Goal: Communication & Community: Answer question/provide support

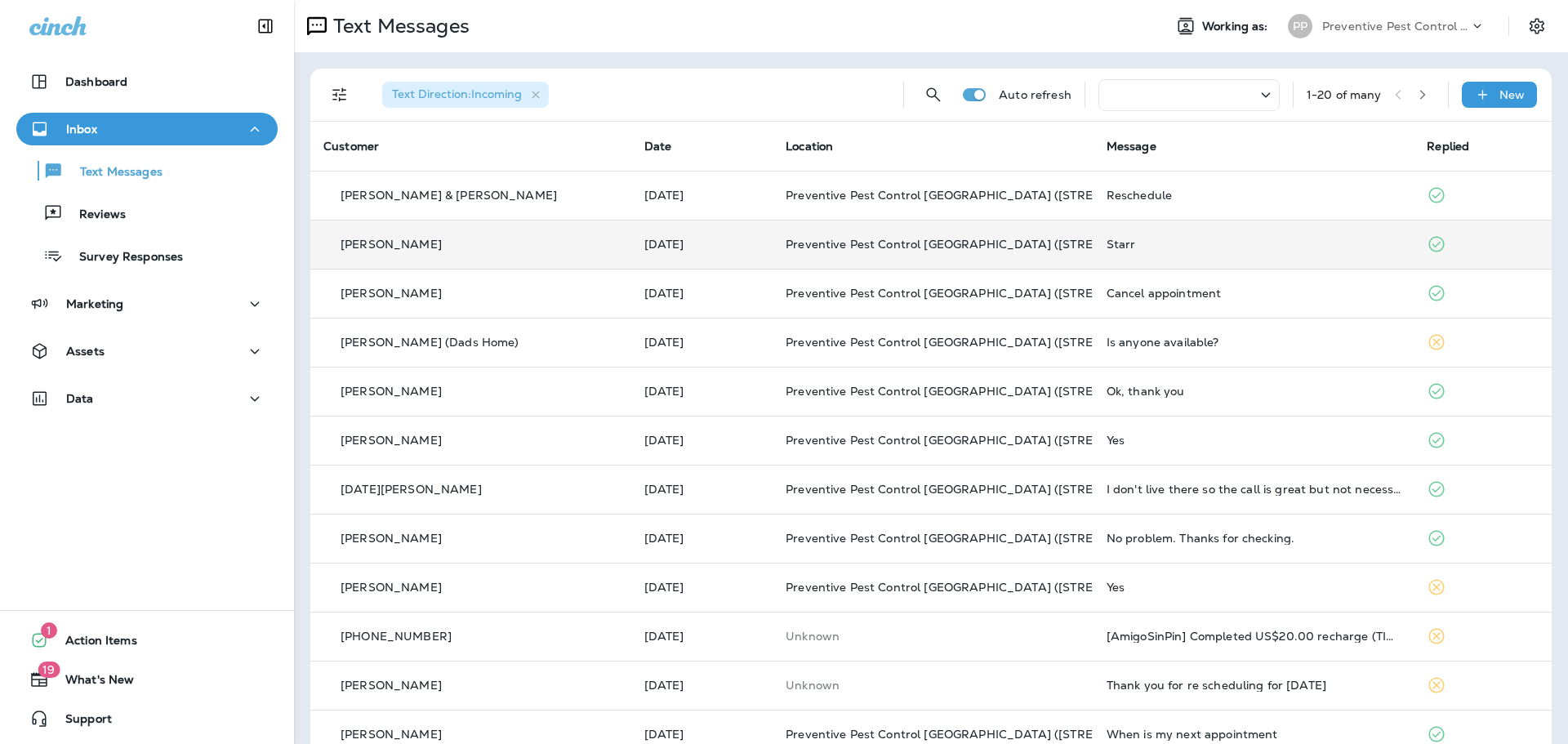
click at [1146, 254] on td "Starr" at bounding box center [1254, 244] width 321 height 49
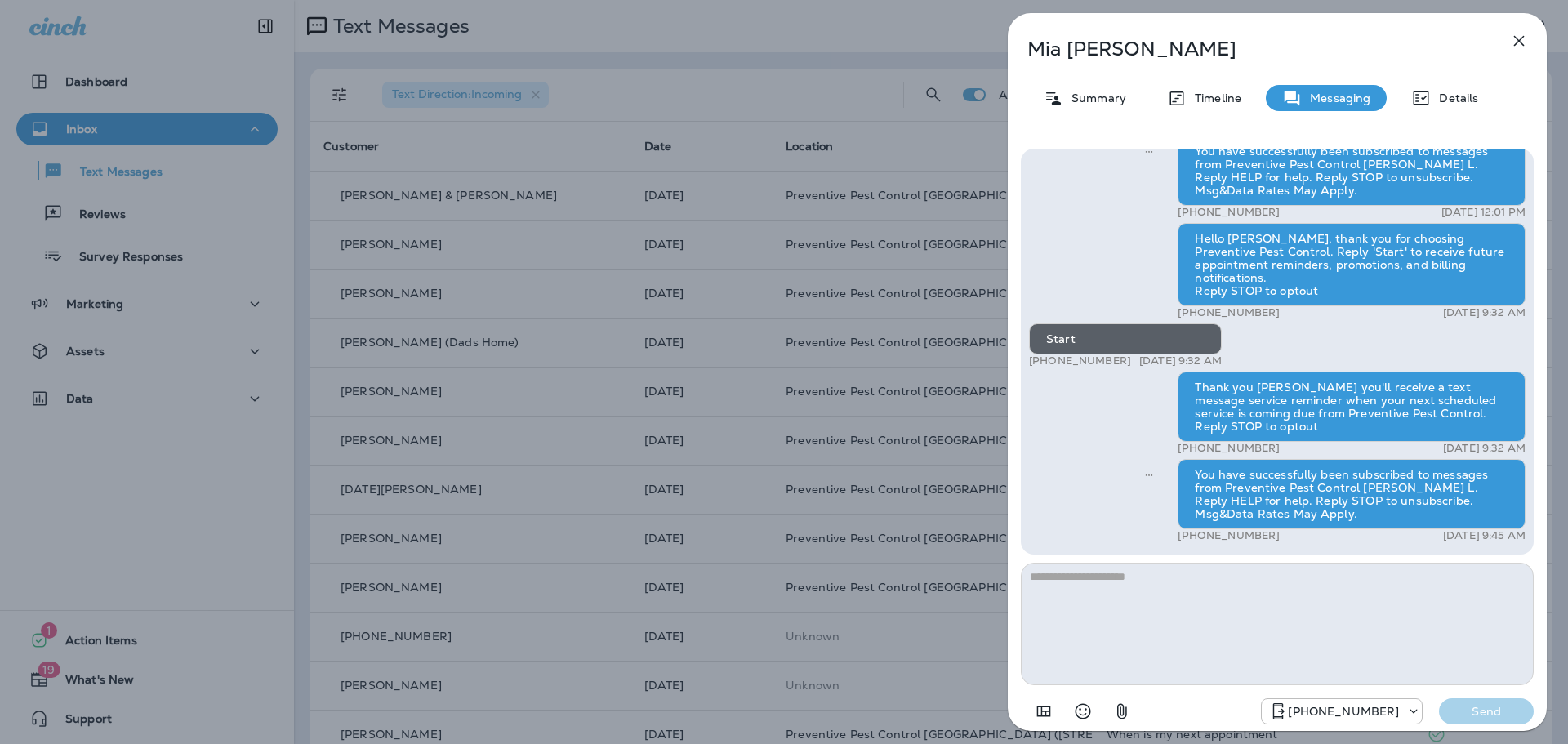
click at [1517, 41] on icon "button" at bounding box center [1519, 41] width 20 height 20
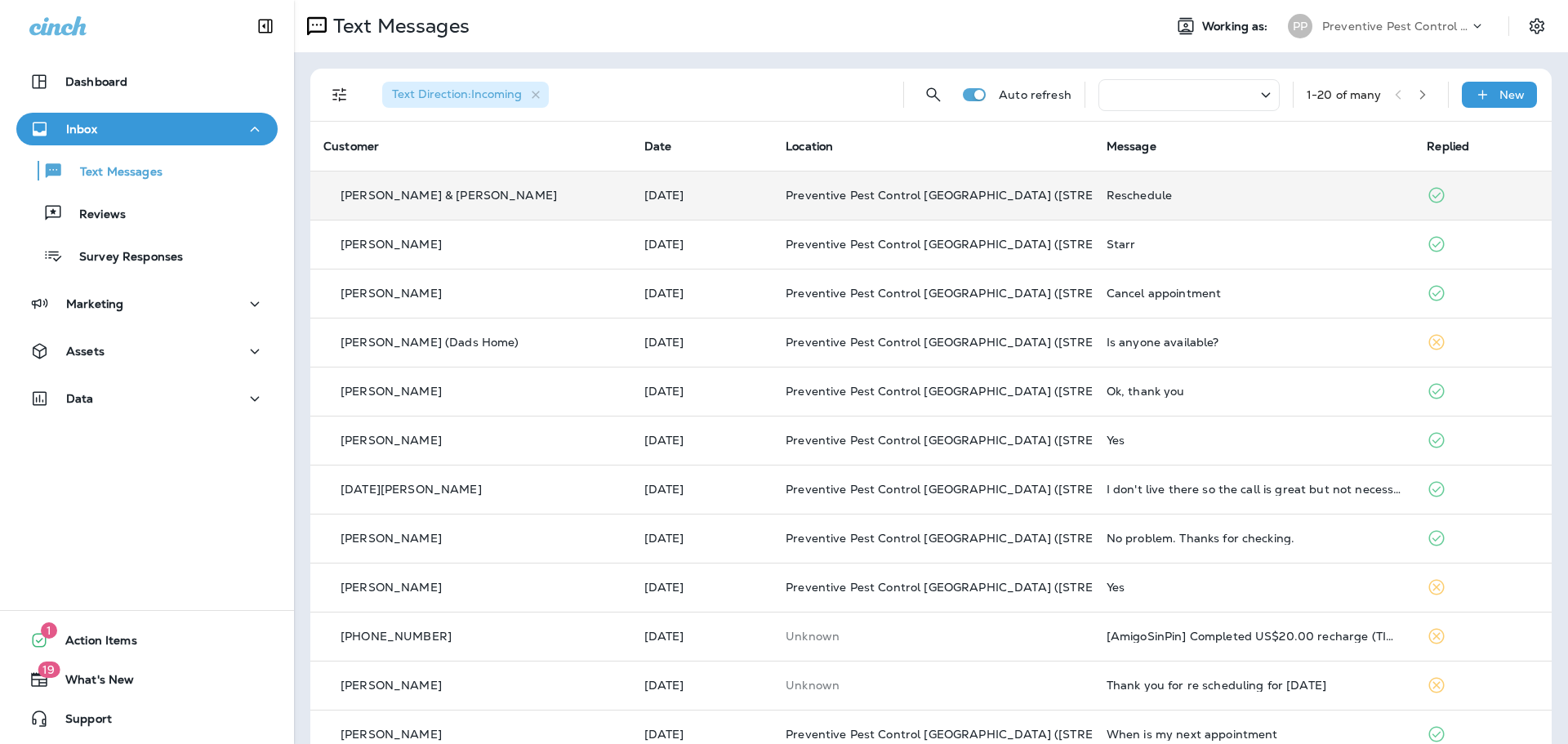
click at [1094, 190] on td "Reschedule" at bounding box center [1254, 195] width 321 height 49
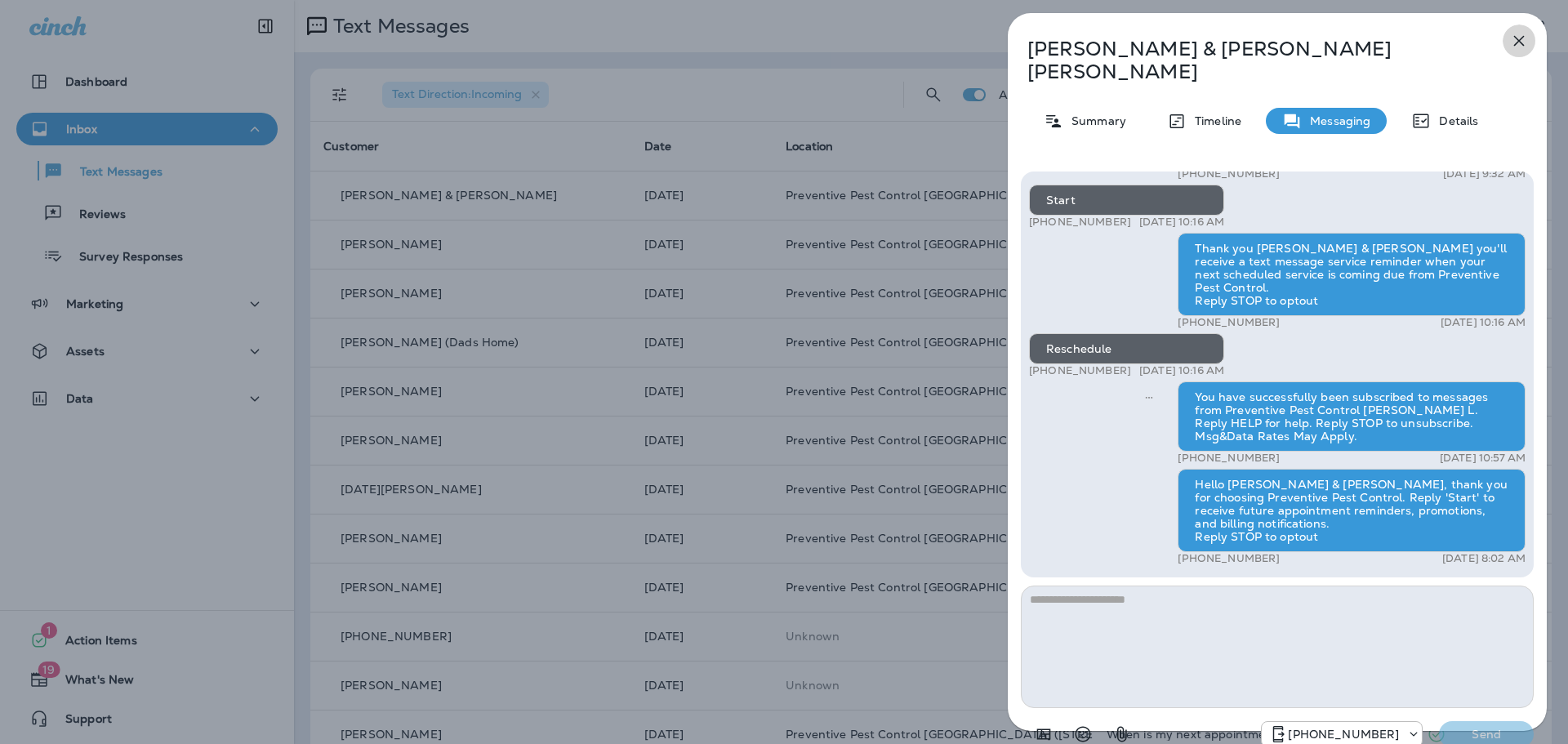
click at [1515, 42] on icon "button" at bounding box center [1519, 41] width 20 height 20
